Goal: Use online tool/utility: Utilize a website feature to perform a specific function

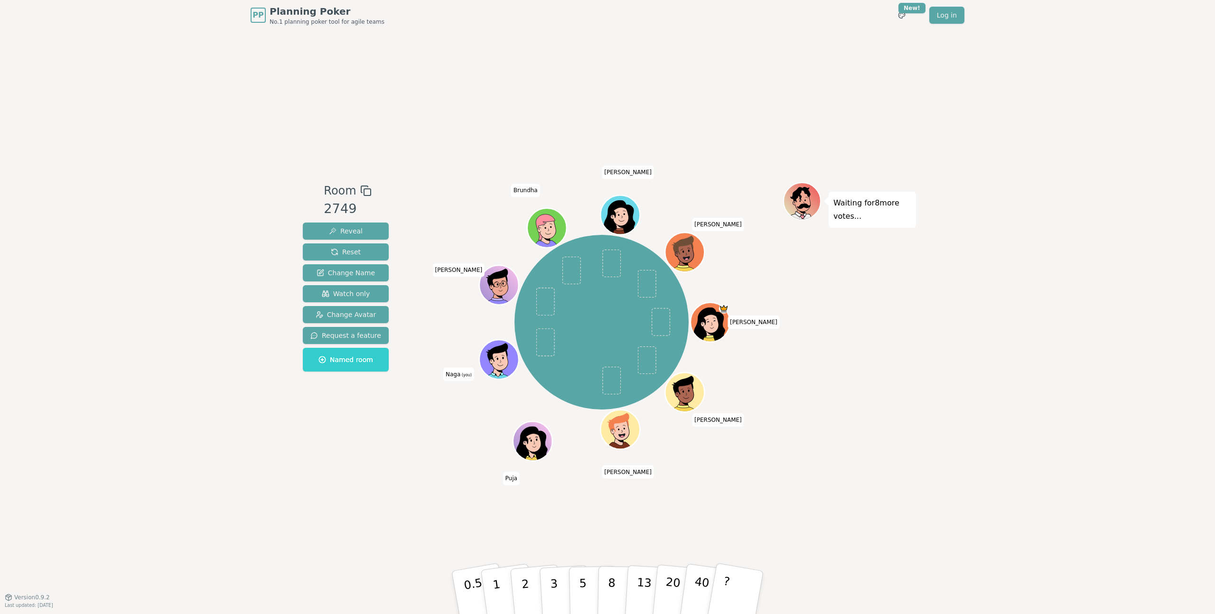
click at [921, 400] on div "PP Planning Poker No.1 planning poker tool for agile teams Toggle theme New! Lo…" at bounding box center [607, 307] width 1215 height 614
click at [587, 582] on button "5" at bounding box center [593, 593] width 49 height 72
click at [928, 450] on div "PP Planning Poker No.1 planning poker tool for agile teams Toggle theme New! Lo…" at bounding box center [607, 307] width 1215 height 614
click at [960, 314] on div "PP Planning Poker No.1 planning poker tool for agile teams Toggle theme New! Lo…" at bounding box center [607, 307] width 1215 height 614
click at [963, 307] on div "PP Planning Poker No.1 planning poker tool for agile teams Toggle theme New! Lo…" at bounding box center [607, 307] width 1215 height 614
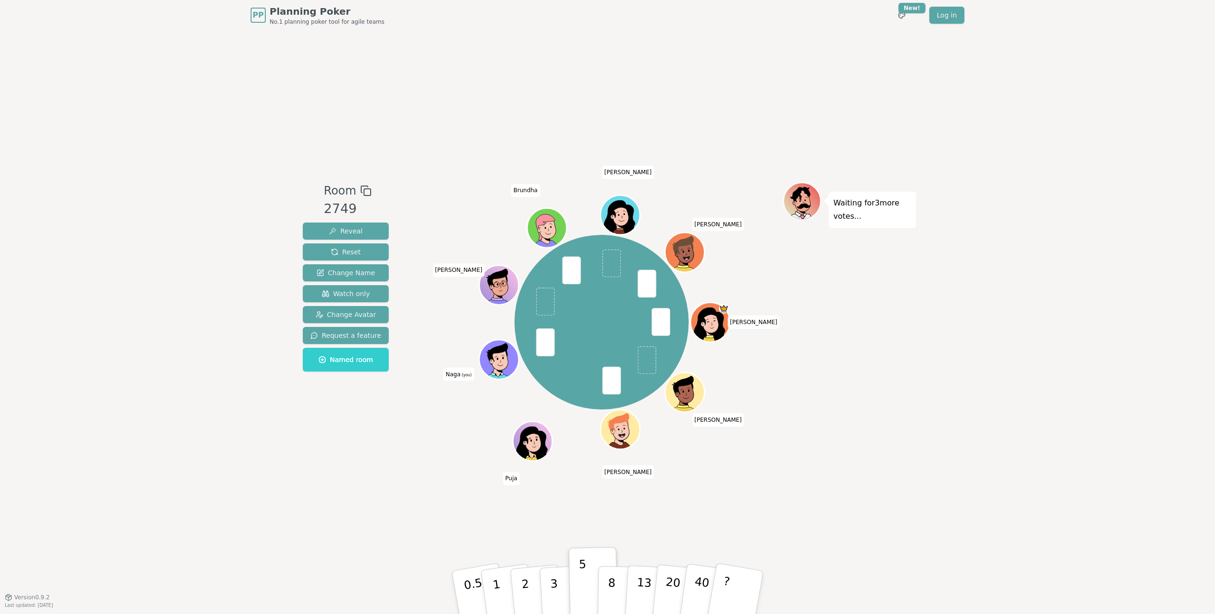
click at [939, 312] on div "PP Planning Poker No.1 planning poker tool for agile teams Toggle theme New! Lo…" at bounding box center [607, 307] width 1215 height 614
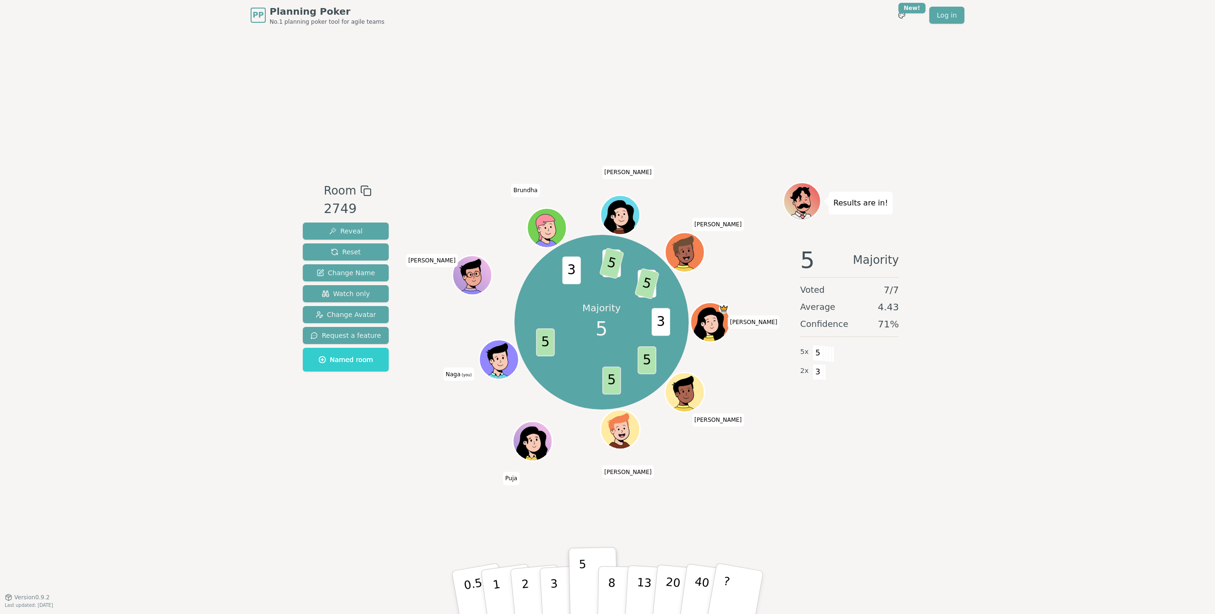
click at [749, 80] on div "Room 2749 Reveal Reset Change Name Watch only Change Avatar Request a feature N…" at bounding box center [607, 313] width 617 height 567
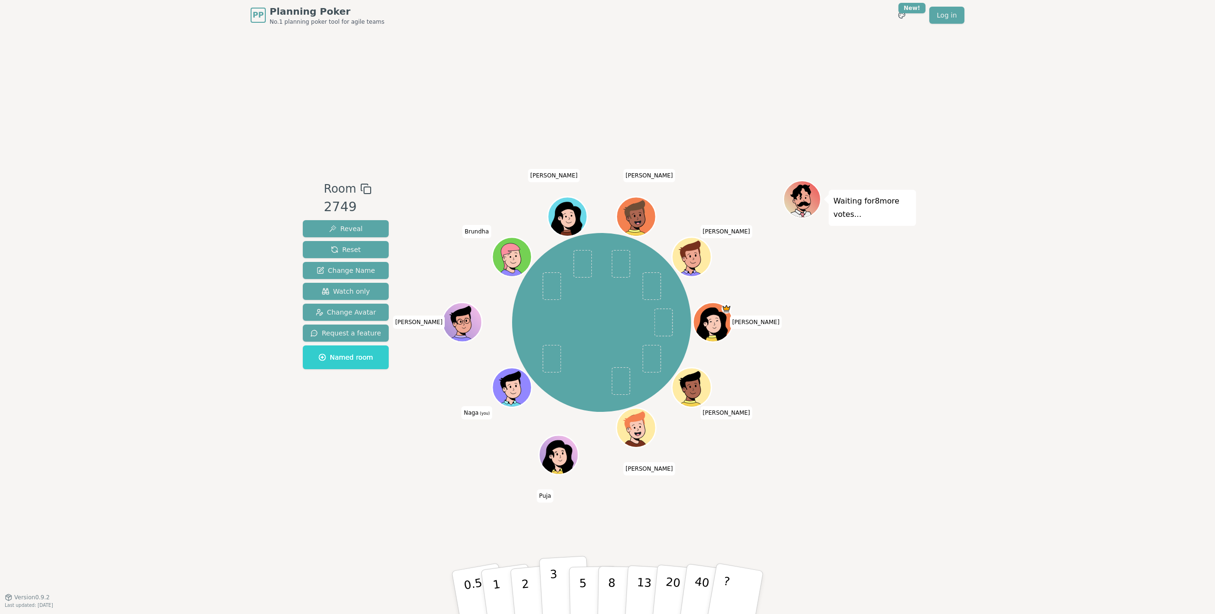
click at [556, 591] on p "3" at bounding box center [555, 594] width 10 height 52
click at [557, 590] on p "3" at bounding box center [555, 594] width 10 height 52
click at [921, 416] on div "PP Planning Poker No.1 planning poker tool for agile teams Toggle theme New! Lo…" at bounding box center [607, 307] width 1215 height 614
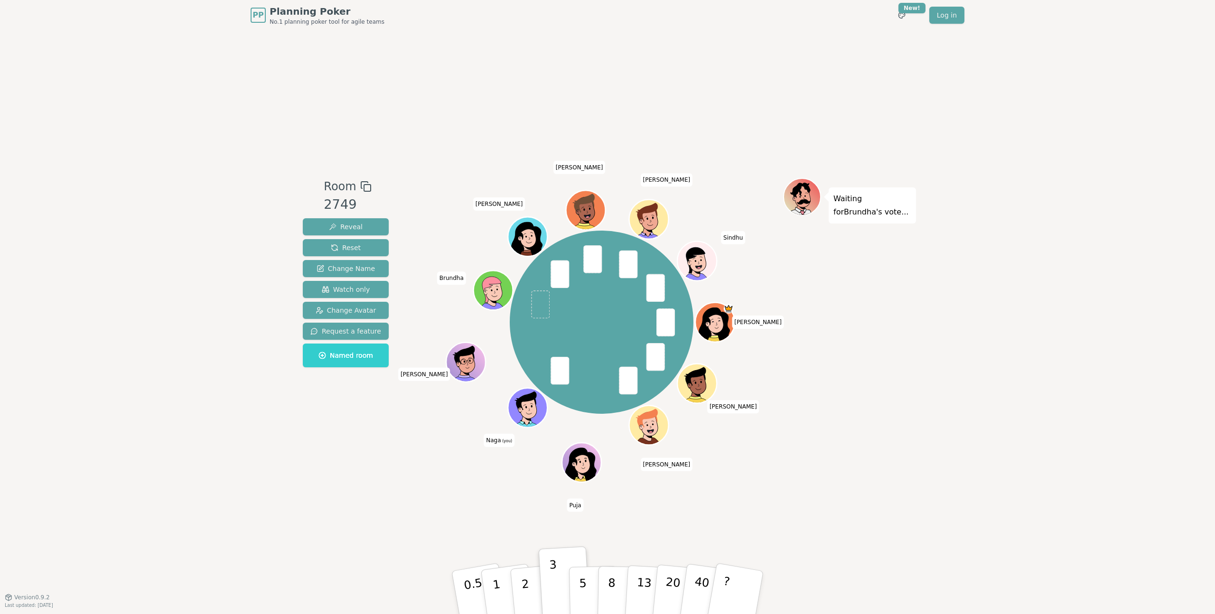
click at [1017, 297] on div "PP Planning Poker No.1 planning poker tool for agile teams Toggle theme New! Lo…" at bounding box center [607, 307] width 1215 height 614
click at [556, 586] on p "3" at bounding box center [555, 594] width 10 height 52
click at [1041, 329] on div "PP Planning Poker No.1 planning poker tool for agile teams Toggle theme New! Lo…" at bounding box center [607, 307] width 1215 height 614
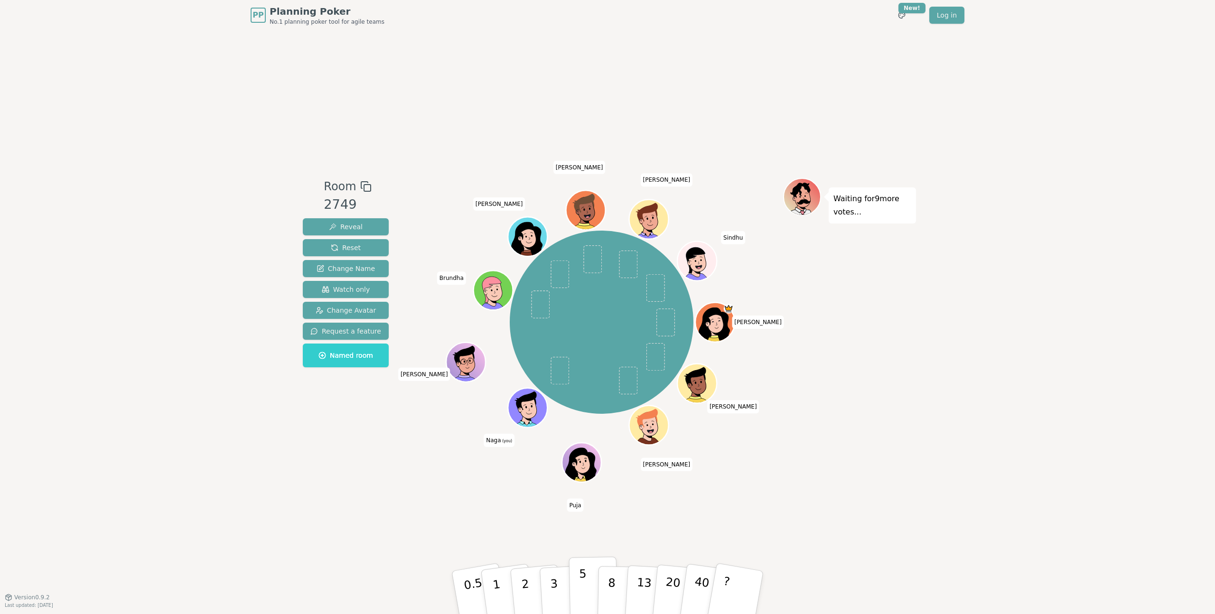
click at [579, 574] on p "5" at bounding box center [583, 592] width 8 height 51
click at [529, 588] on button "2" at bounding box center [536, 592] width 54 height 75
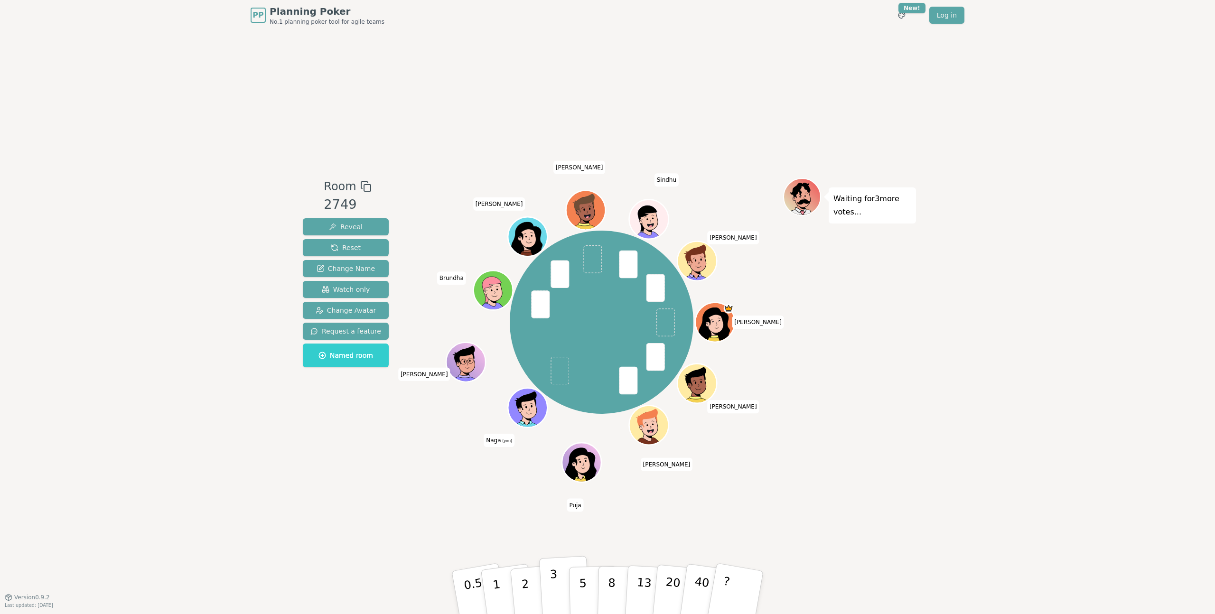
click at [550, 581] on button "3" at bounding box center [565, 593] width 52 height 74
click at [558, 585] on button "3" at bounding box center [565, 593] width 52 height 74
click at [942, 481] on div "PP Planning Poker No.1 planning poker tool for agile teams Toggle theme New! Lo…" at bounding box center [607, 307] width 1215 height 614
click at [550, 588] on p "3" at bounding box center [555, 594] width 10 height 52
click at [969, 395] on div "PP Planning Poker No.1 planning poker tool for agile teams Toggle theme New! Lo…" at bounding box center [607, 307] width 1215 height 614
